Goal: Task Accomplishment & Management: Manage account settings

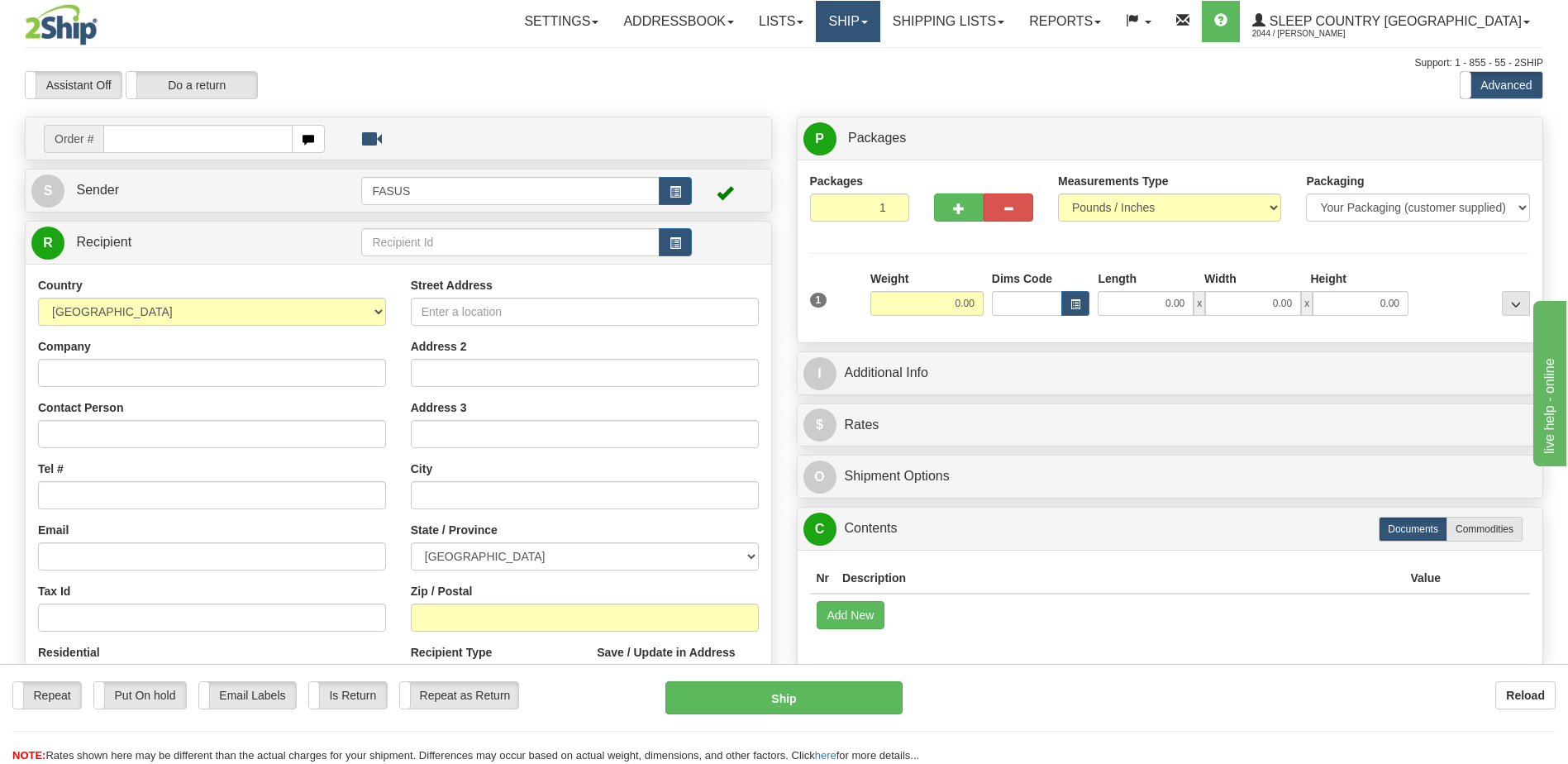
click at [880, 17] on link "Ship" at bounding box center [847, 21] width 63 height 41
click at [863, 81] on span "OnHold / Order Queue" at bounding box center [805, 80] width 117 height 14
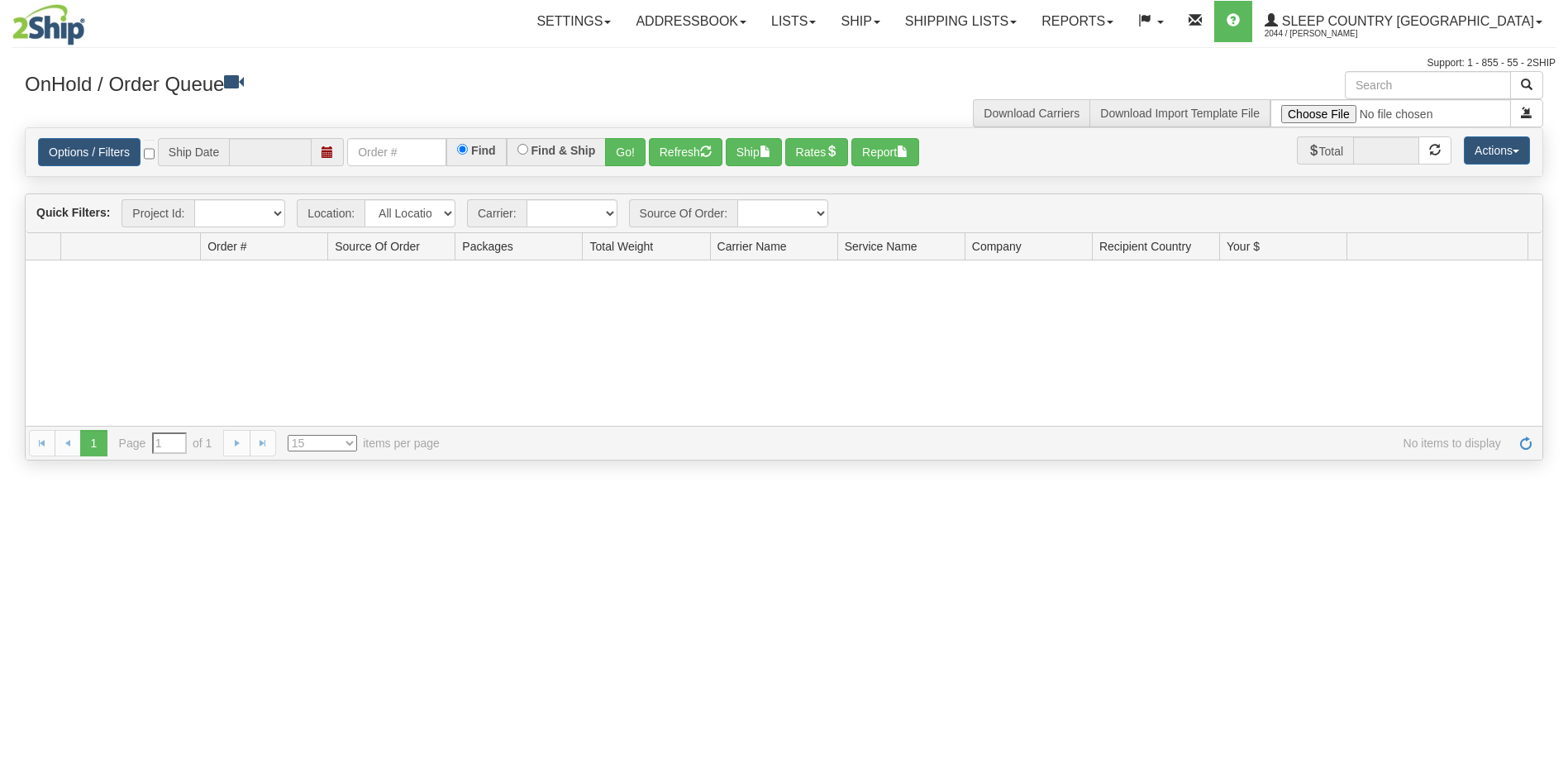
type input "[DATE]"
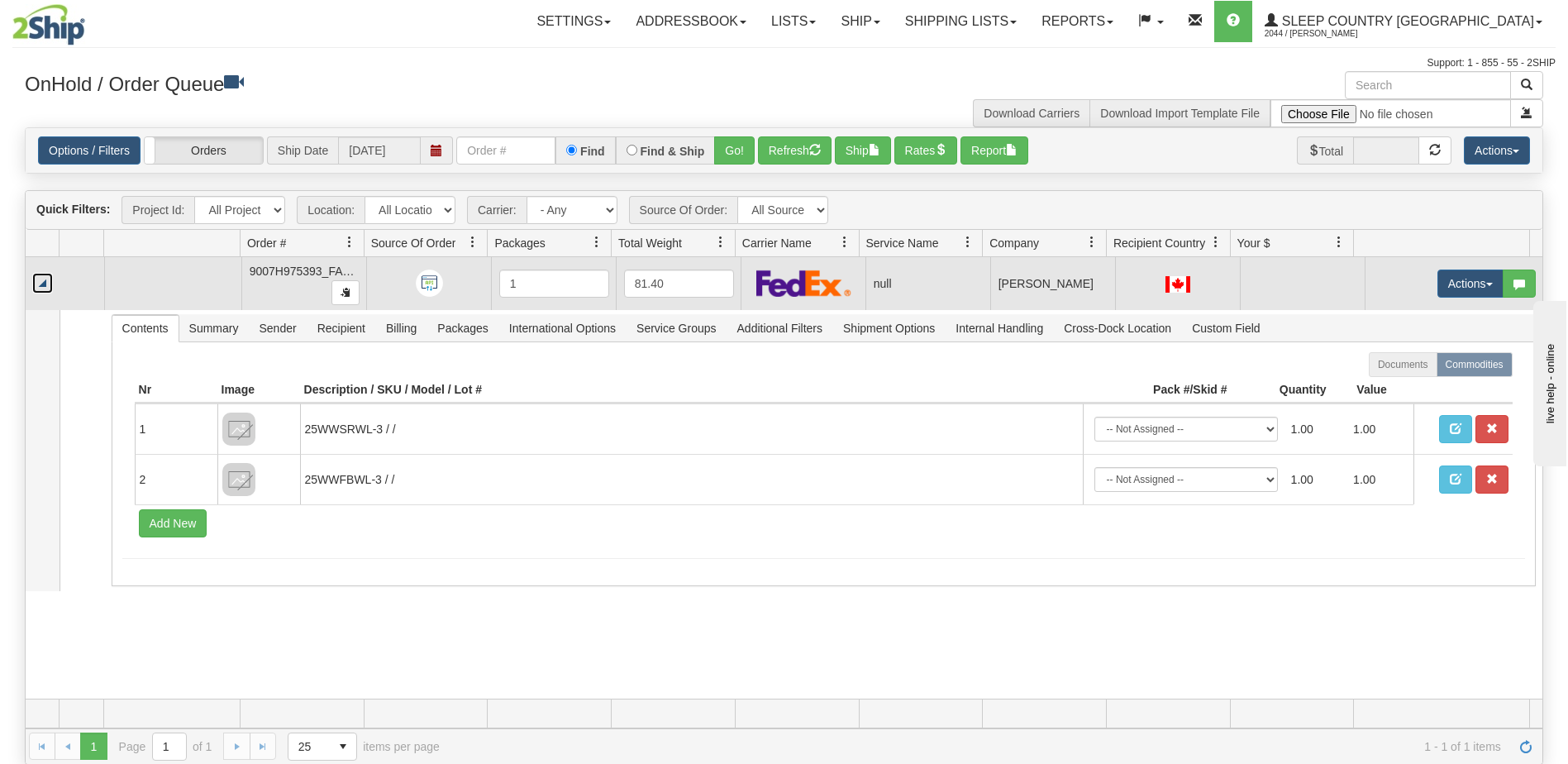
click at [43, 286] on link "Collapse" at bounding box center [42, 282] width 20 height 20
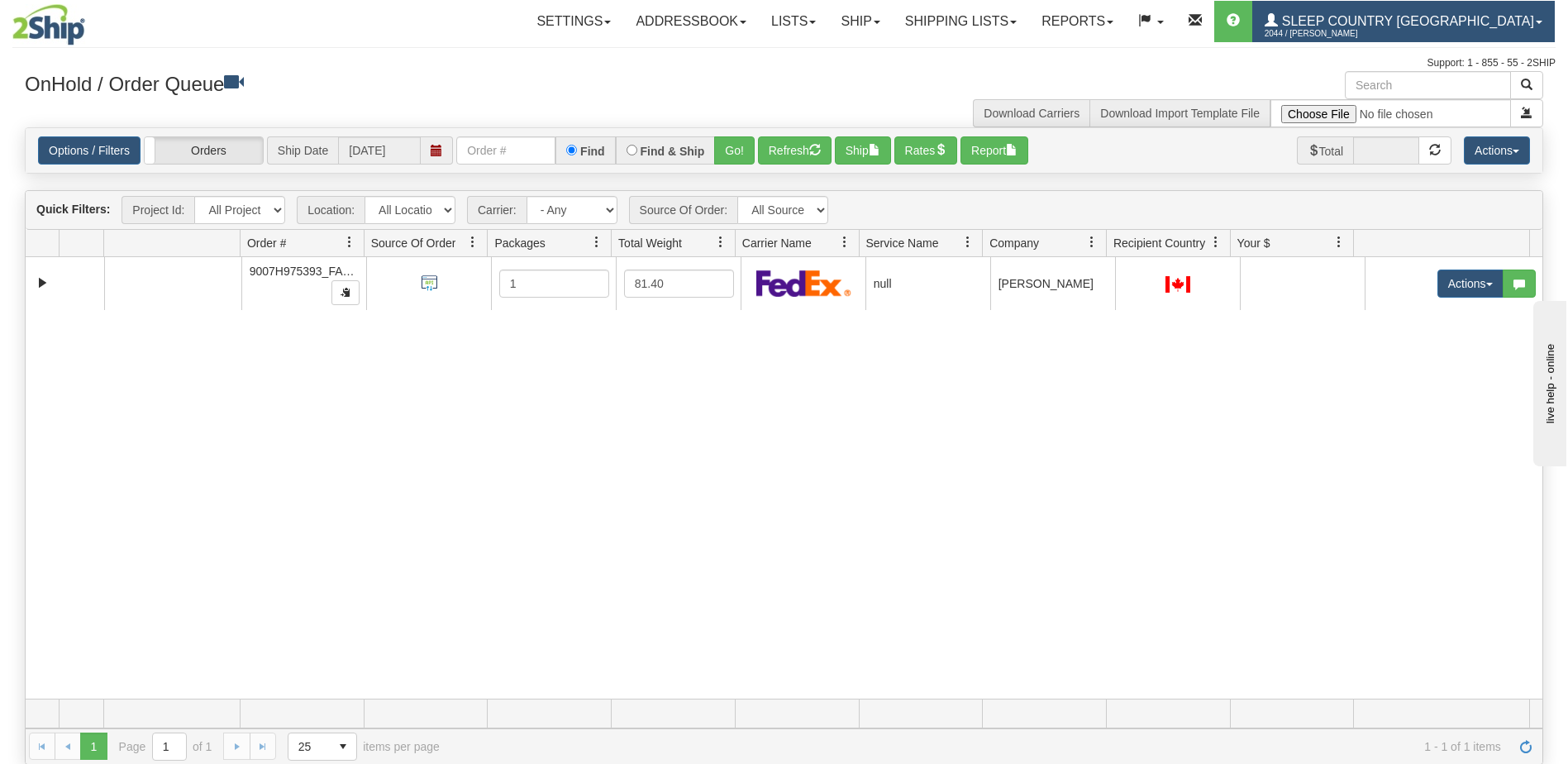
click at [1389, 25] on span "2044 / [PERSON_NAME]" at bounding box center [1326, 33] width 124 height 17
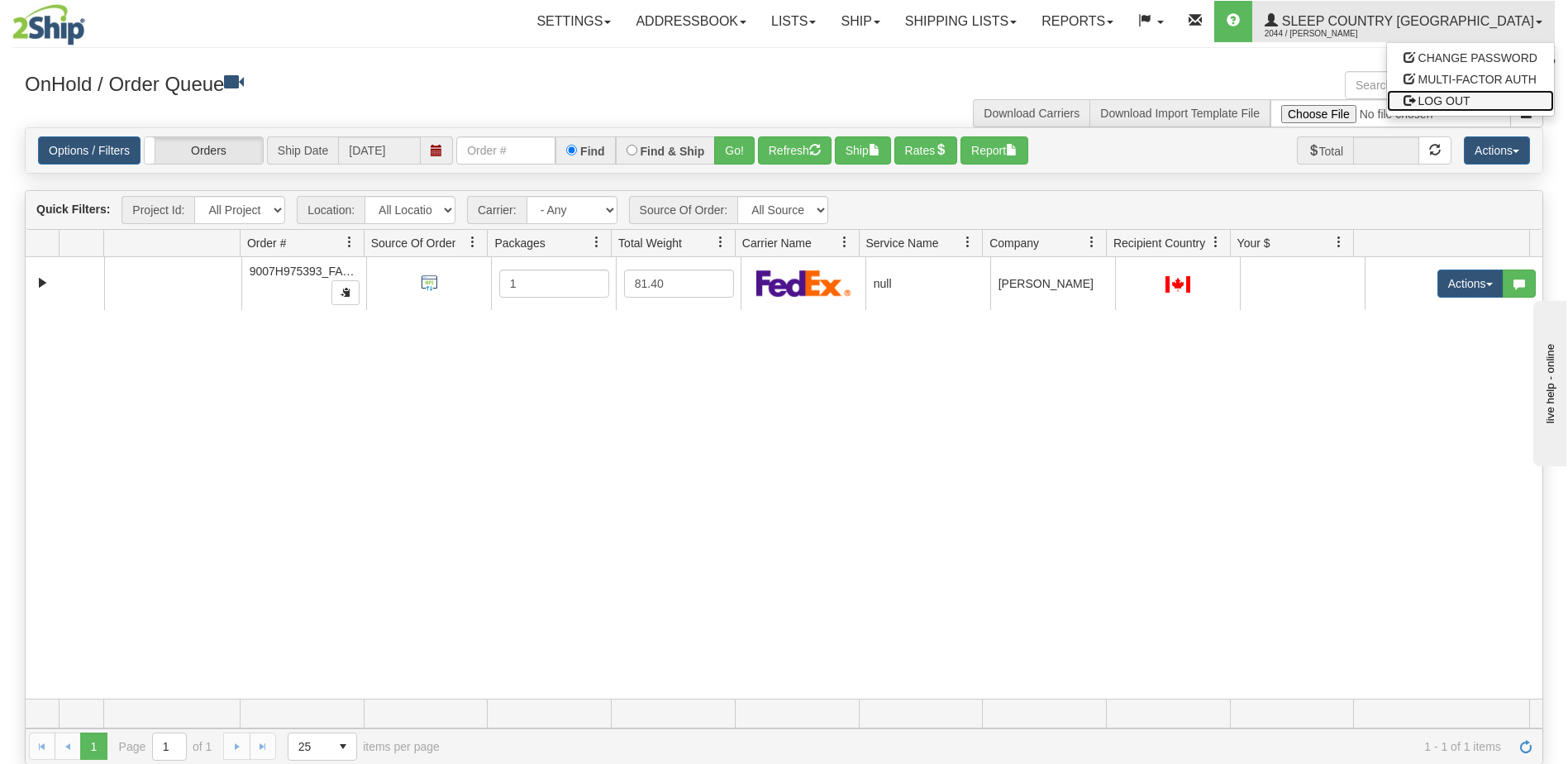
click at [1442, 103] on span "LOG OUT" at bounding box center [1444, 101] width 53 height 14
